Goal: Task Accomplishment & Management: Manage account settings

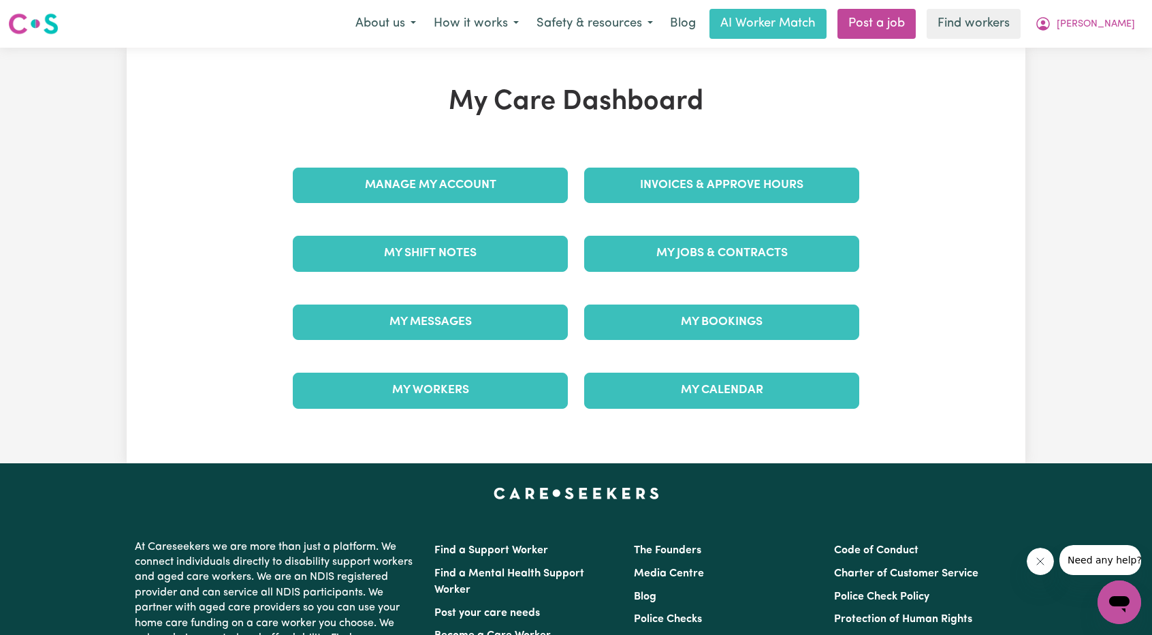
click at [727, 185] on link "Invoices & Approve Hours" at bounding box center [721, 185] width 275 height 35
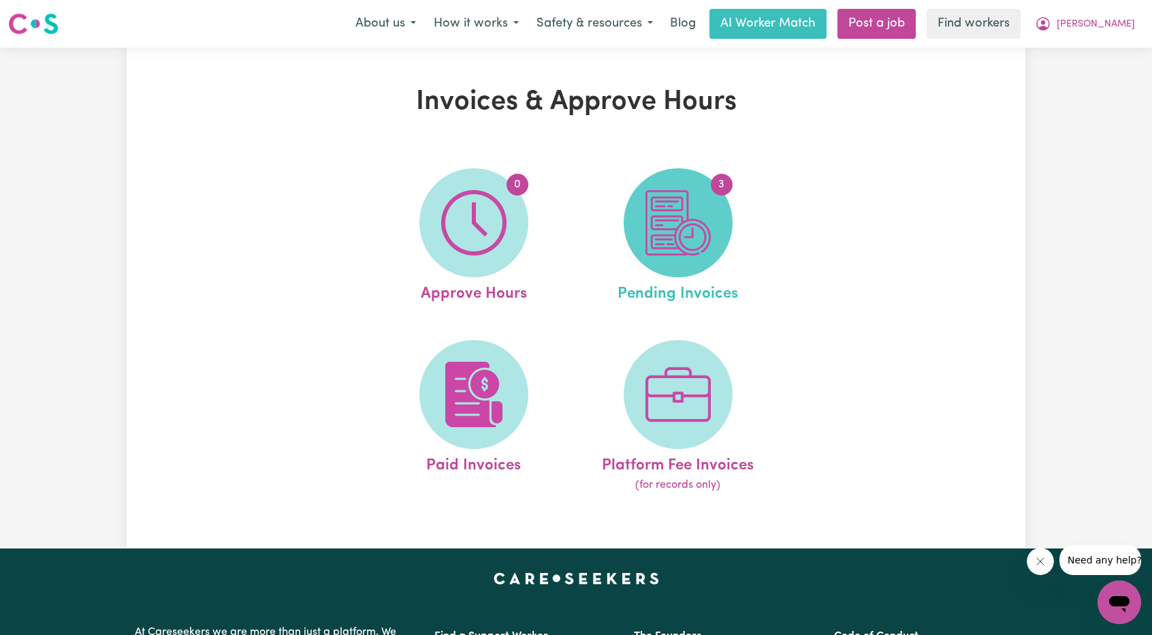
click at [678, 263] on span "3" at bounding box center [678, 222] width 109 height 109
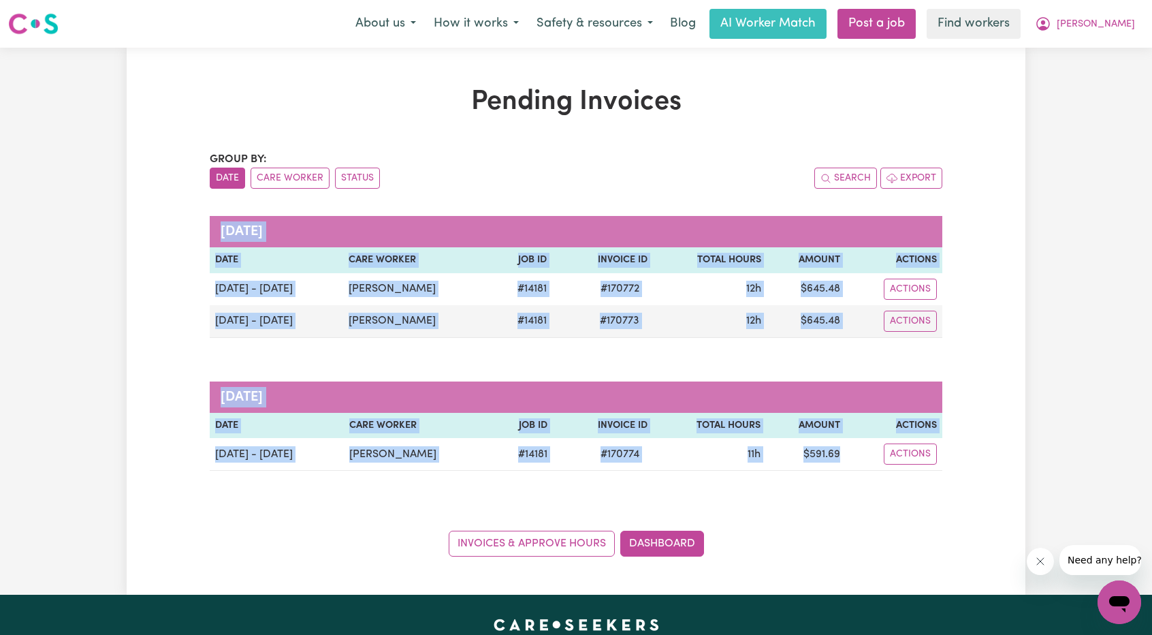
drag, startPoint x: 837, startPoint y: 447, endPoint x: 209, endPoint y: 290, distance: 647.4
click at [209, 290] on div "Pending Invoices Group by: Date Care Worker Status Search Export [DATE] Date Ca…" at bounding box center [576, 321] width 749 height 471
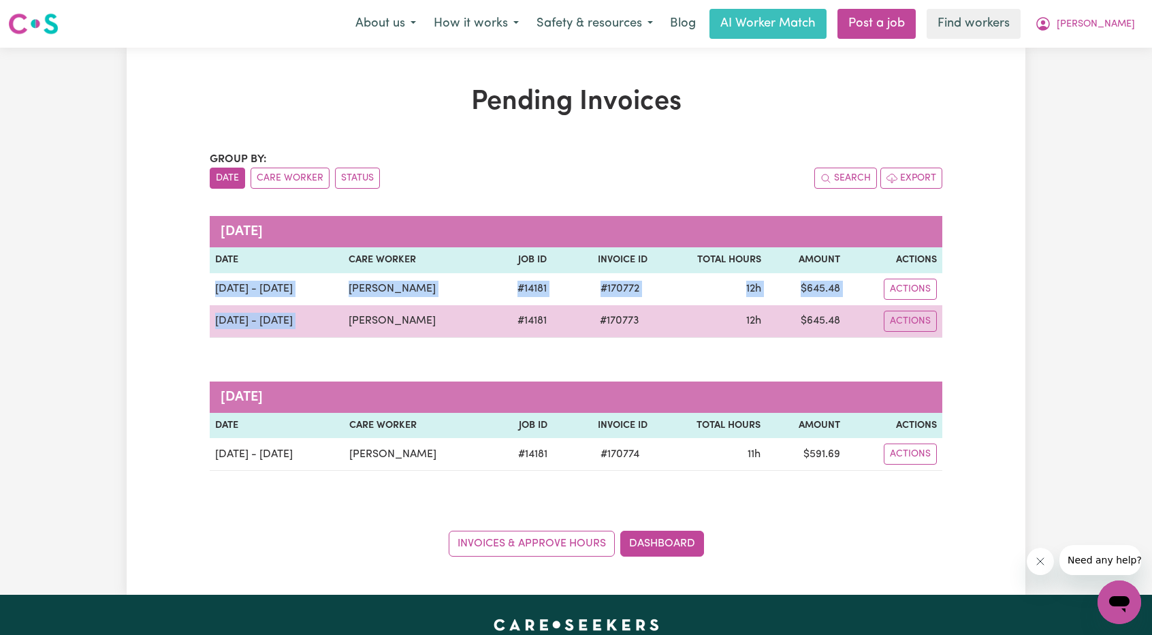
drag, startPoint x: 219, startPoint y: 288, endPoint x: 355, endPoint y: 317, distance: 138.5
click at [353, 317] on tbody "[DATE] - [DATE] [PERSON_NAME] # 14181 # 170772 12h $ 645.48 Actions [DATE] - [D…" at bounding box center [576, 305] width 733 height 65
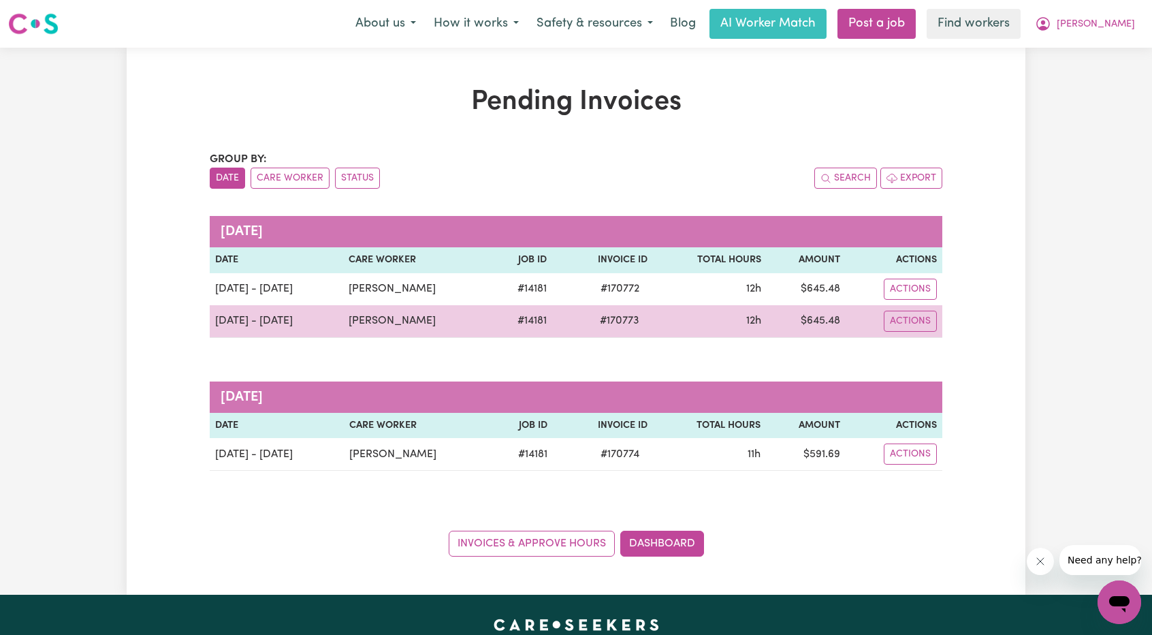
click at [371, 315] on td "[PERSON_NAME]" at bounding box center [417, 321] width 148 height 33
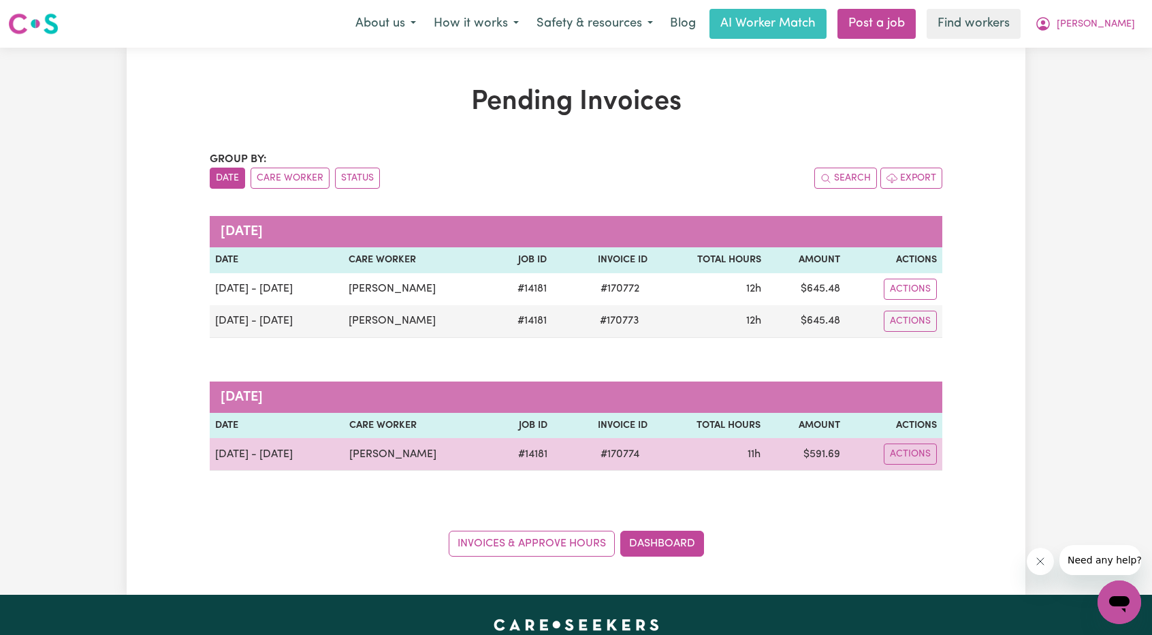
click at [837, 458] on td "$ 591.69" at bounding box center [806, 454] width 80 height 33
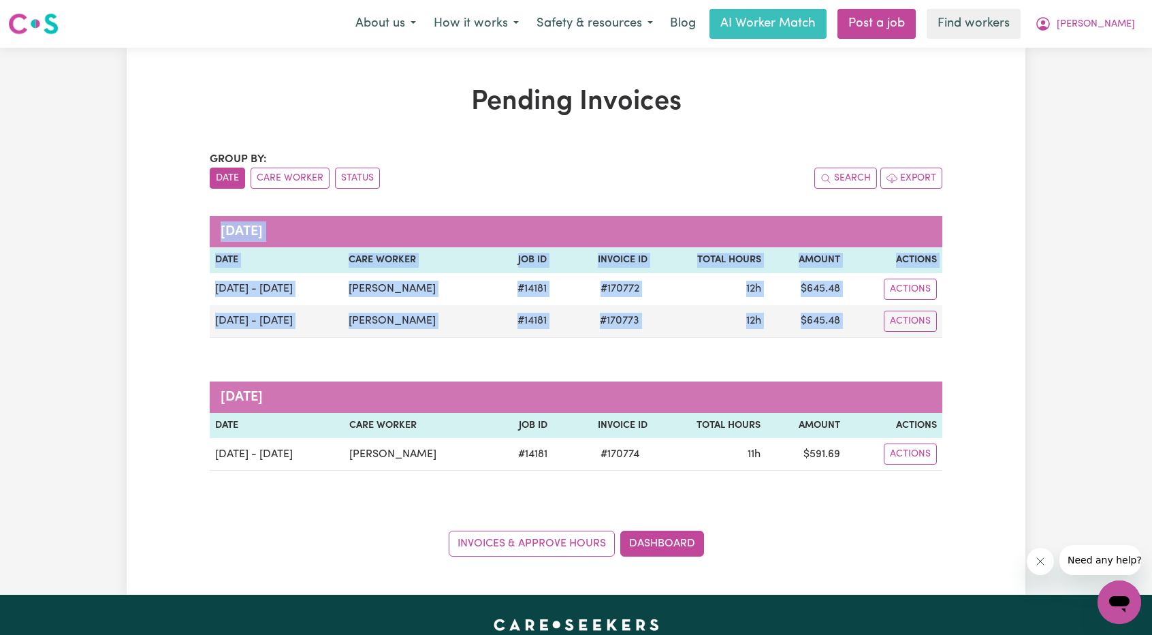
drag, startPoint x: 954, startPoint y: 453, endPoint x: 202, endPoint y: 234, distance: 783.2
click at [202, 234] on div "Pending Invoices Group by: Date Care Worker Status Search Export [DATE] Date Ca…" at bounding box center [576, 321] width 899 height 471
click at [992, 329] on div "Pending Invoices Group by: Date Care Worker Status Search Export [DATE] Date Ca…" at bounding box center [576, 321] width 899 height 471
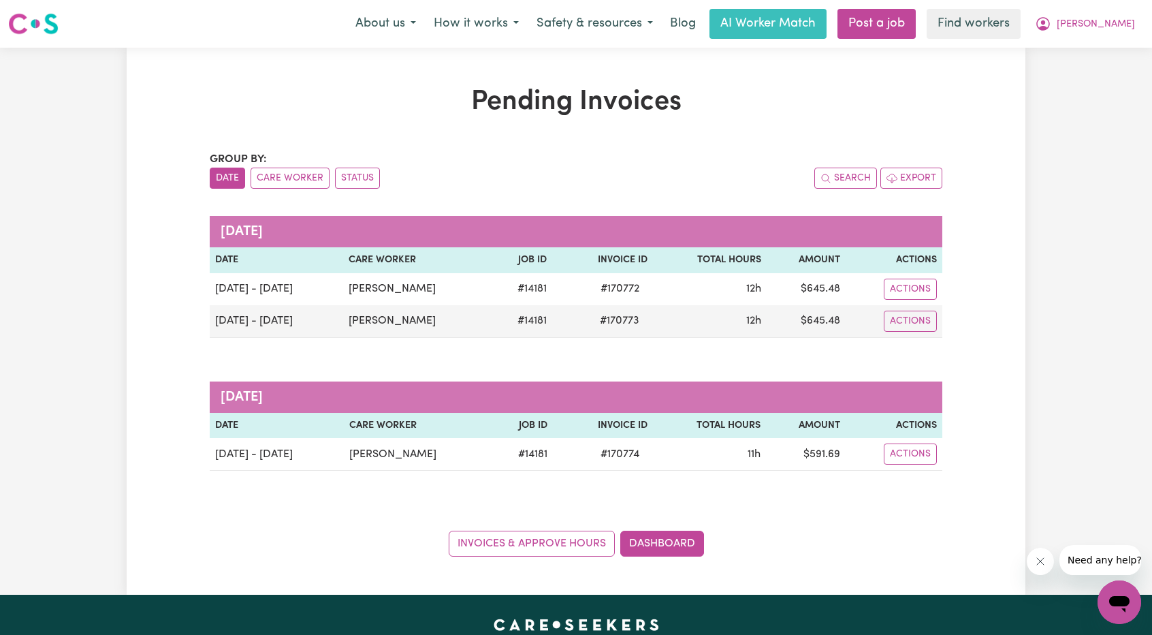
click at [993, 328] on div "Pending Invoices Group by: Date Care Worker Status Search Export [DATE] Date Ca…" at bounding box center [576, 321] width 899 height 471
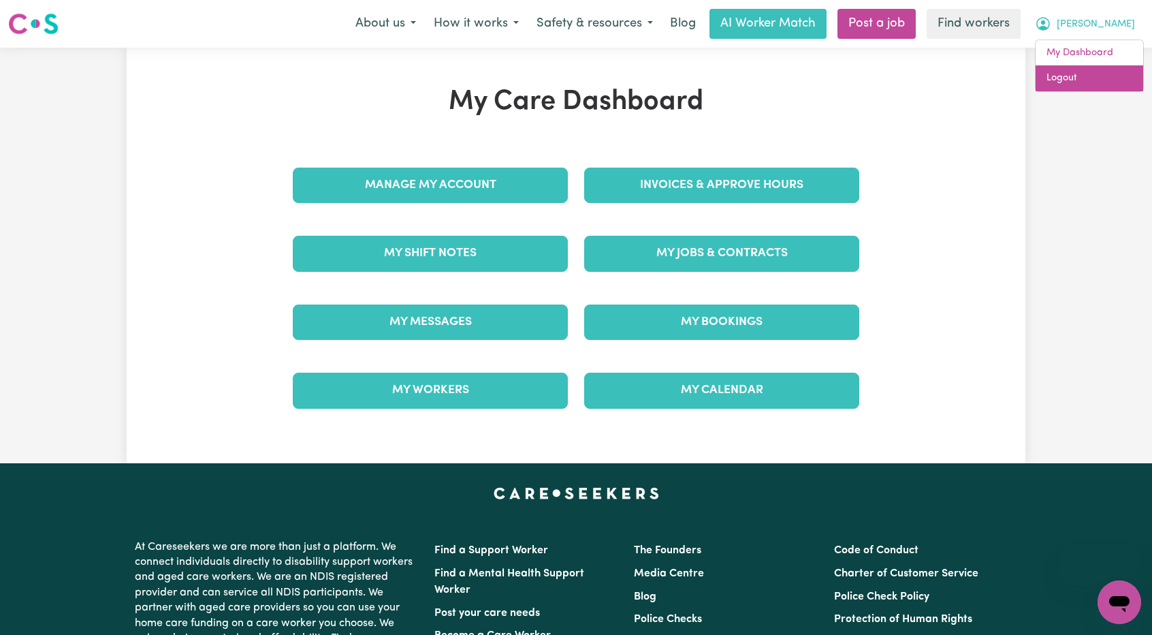
click at [1065, 76] on link "Logout" at bounding box center [1090, 78] width 108 height 26
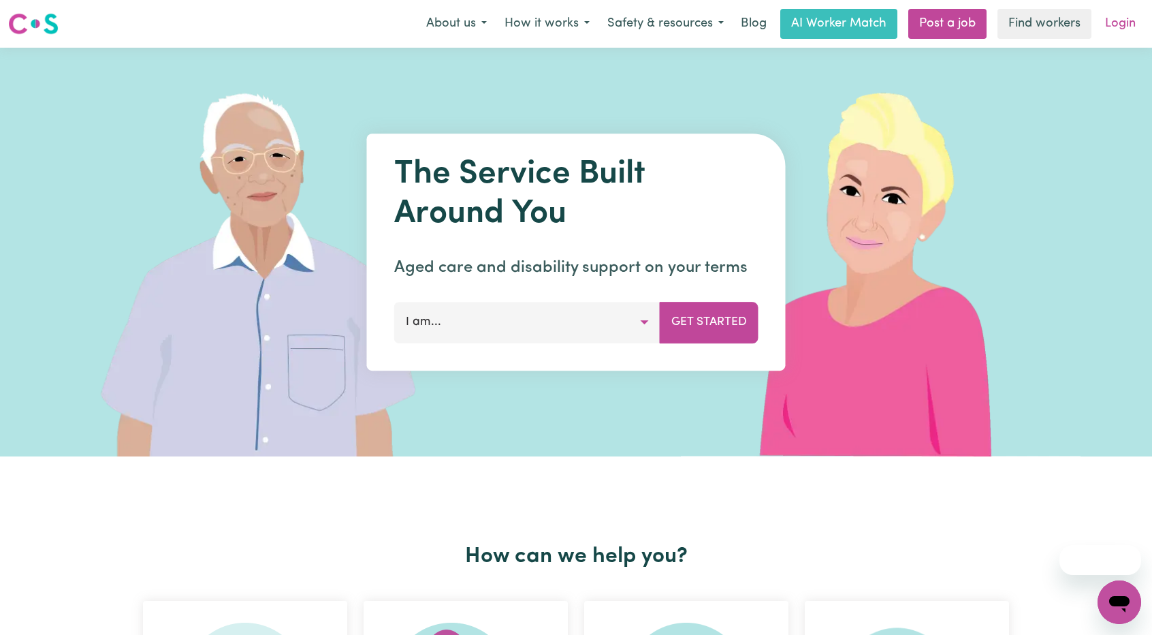
click at [1119, 20] on link "Login" at bounding box center [1120, 24] width 47 height 30
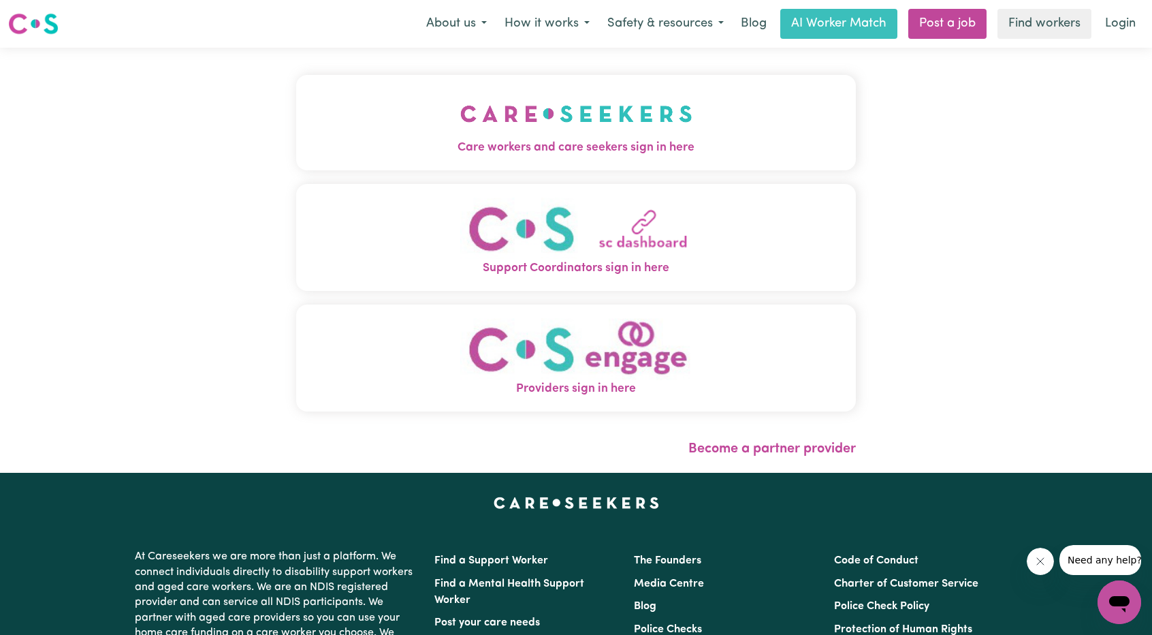
click at [509, 157] on button "Care workers and care seekers sign in here" at bounding box center [576, 122] width 560 height 95
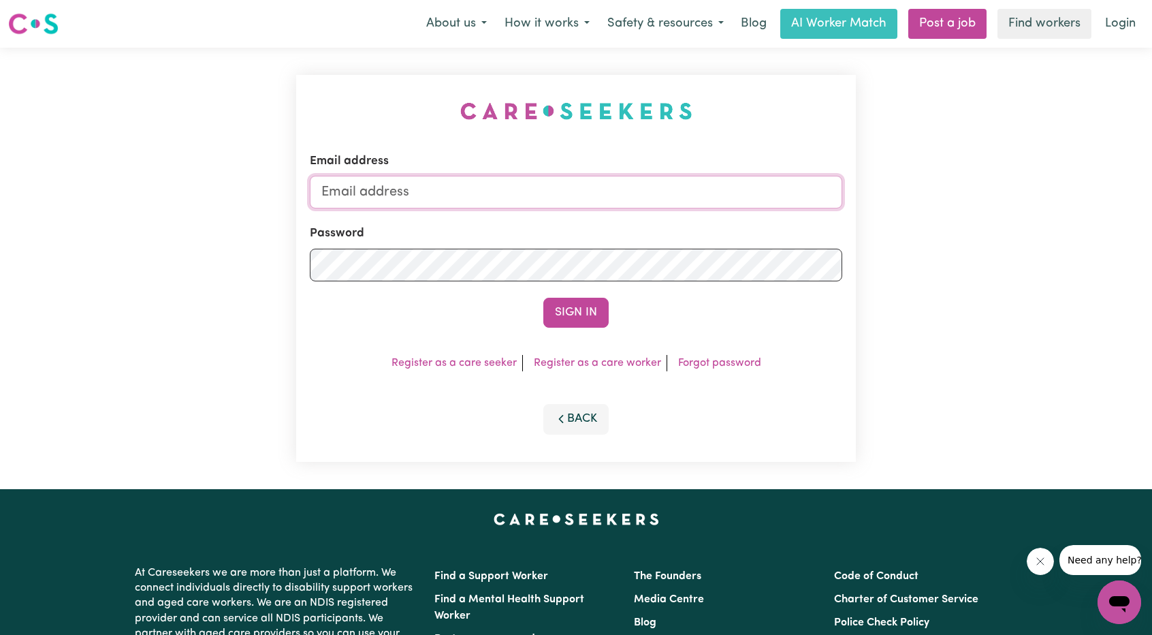
click at [531, 178] on input "Email address" at bounding box center [576, 192] width 533 height 33
drag, startPoint x: 390, startPoint y: 193, endPoint x: 734, endPoint y: 247, distance: 348.9
click at [750, 238] on form "Email address superuser~ethan@careseekers.com.au Password Sign In" at bounding box center [576, 240] width 533 height 175
type input "superuser~LBosquette@windgap.org.au"
click at [579, 309] on button "Sign In" at bounding box center [576, 313] width 65 height 30
